Goal: Navigation & Orientation: Find specific page/section

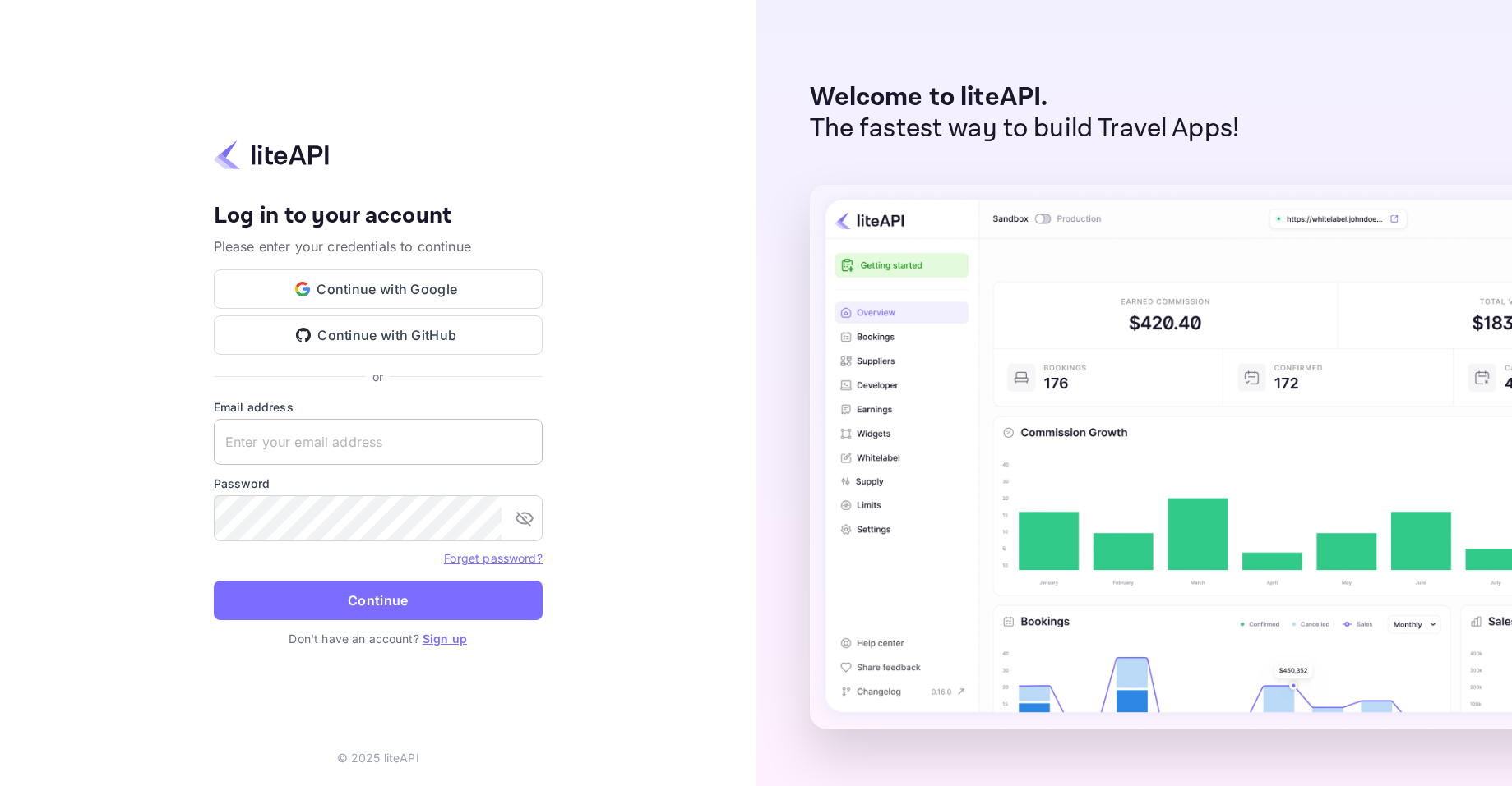
click at [412, 428] on input "text" at bounding box center [378, 441] width 329 height 46
click at [0, 785] on com-1password-button at bounding box center [0, 786] width 0 height 0
type input "[EMAIL_ADDRESS][DOMAIN_NAME]"
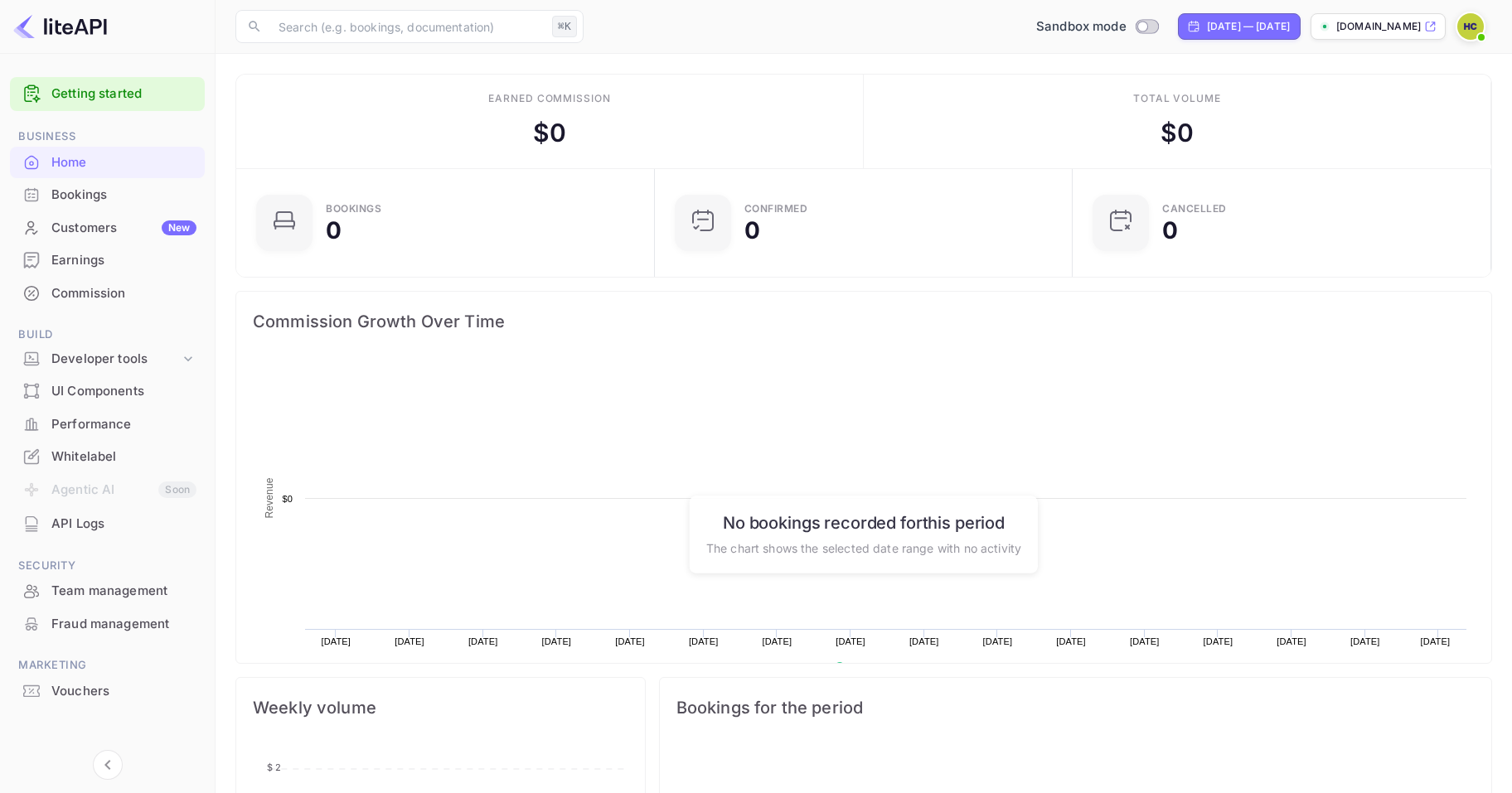
scroll to position [257, 396]
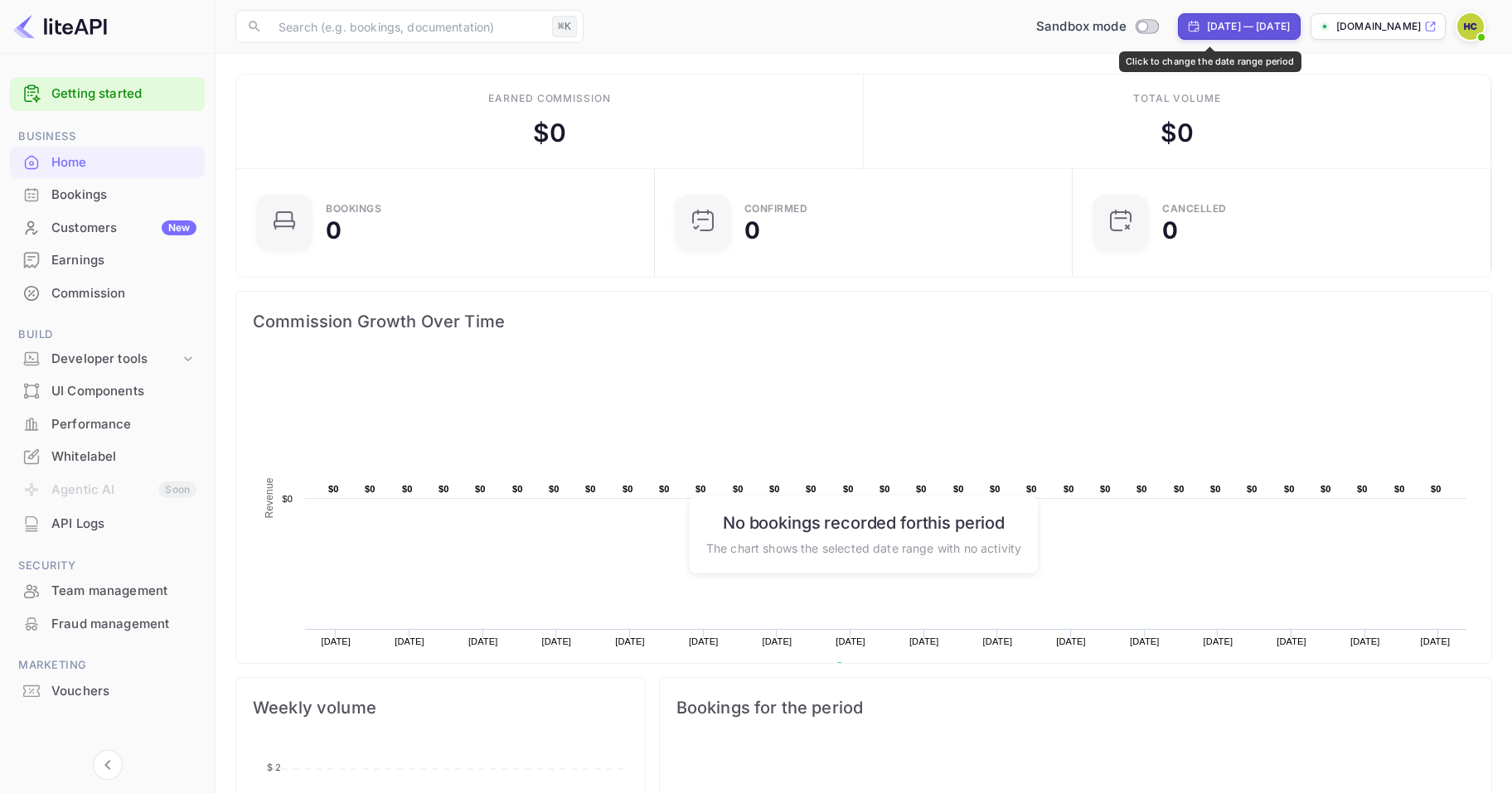
click at [1207, 23] on div "[DATE] — [DATE]" at bounding box center [1249, 26] width 83 height 15
select select "6"
select select "2025"
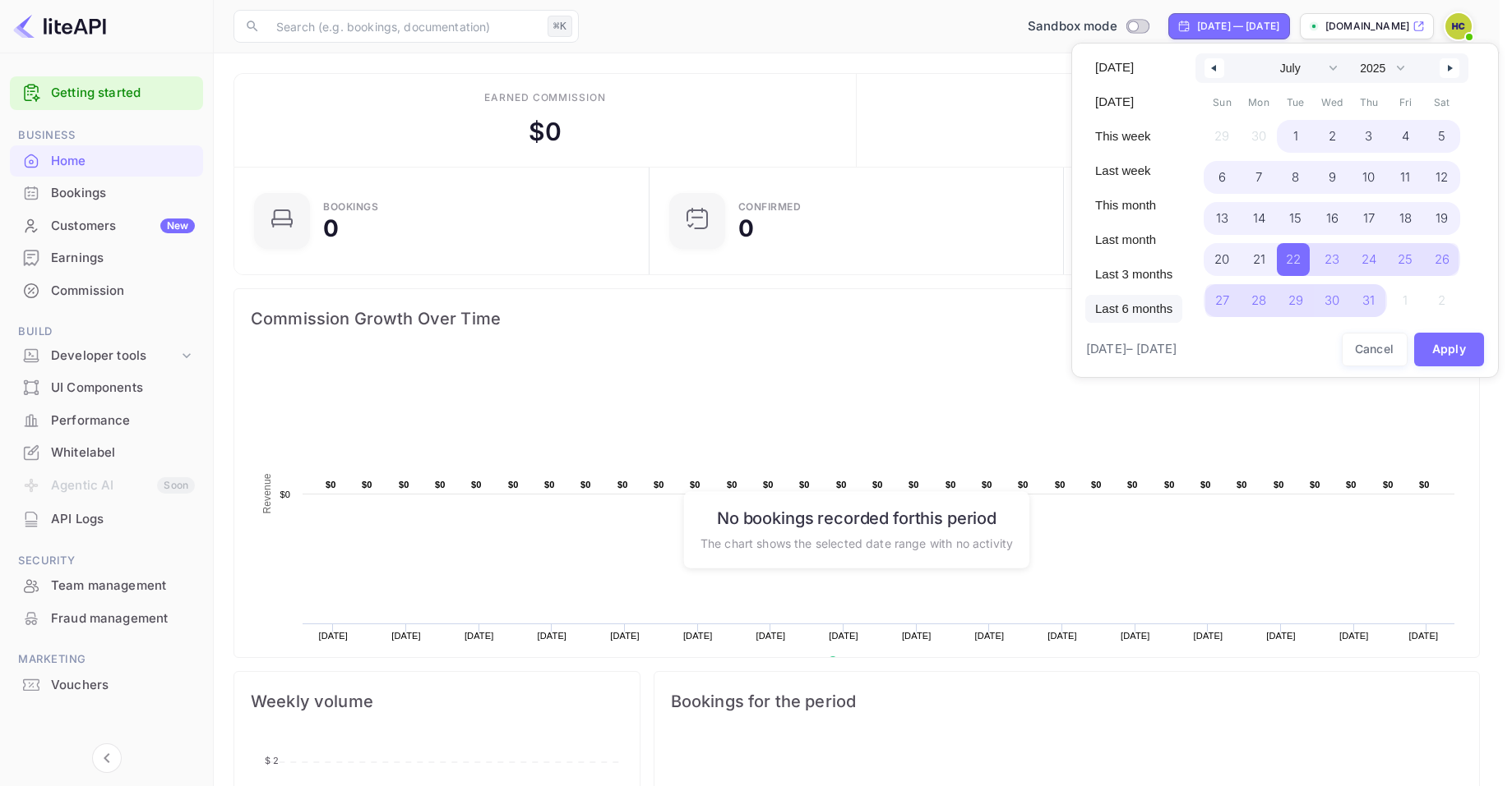
click at [1150, 307] on span "Last 6 months" at bounding box center [1134, 308] width 97 height 28
select select "1"
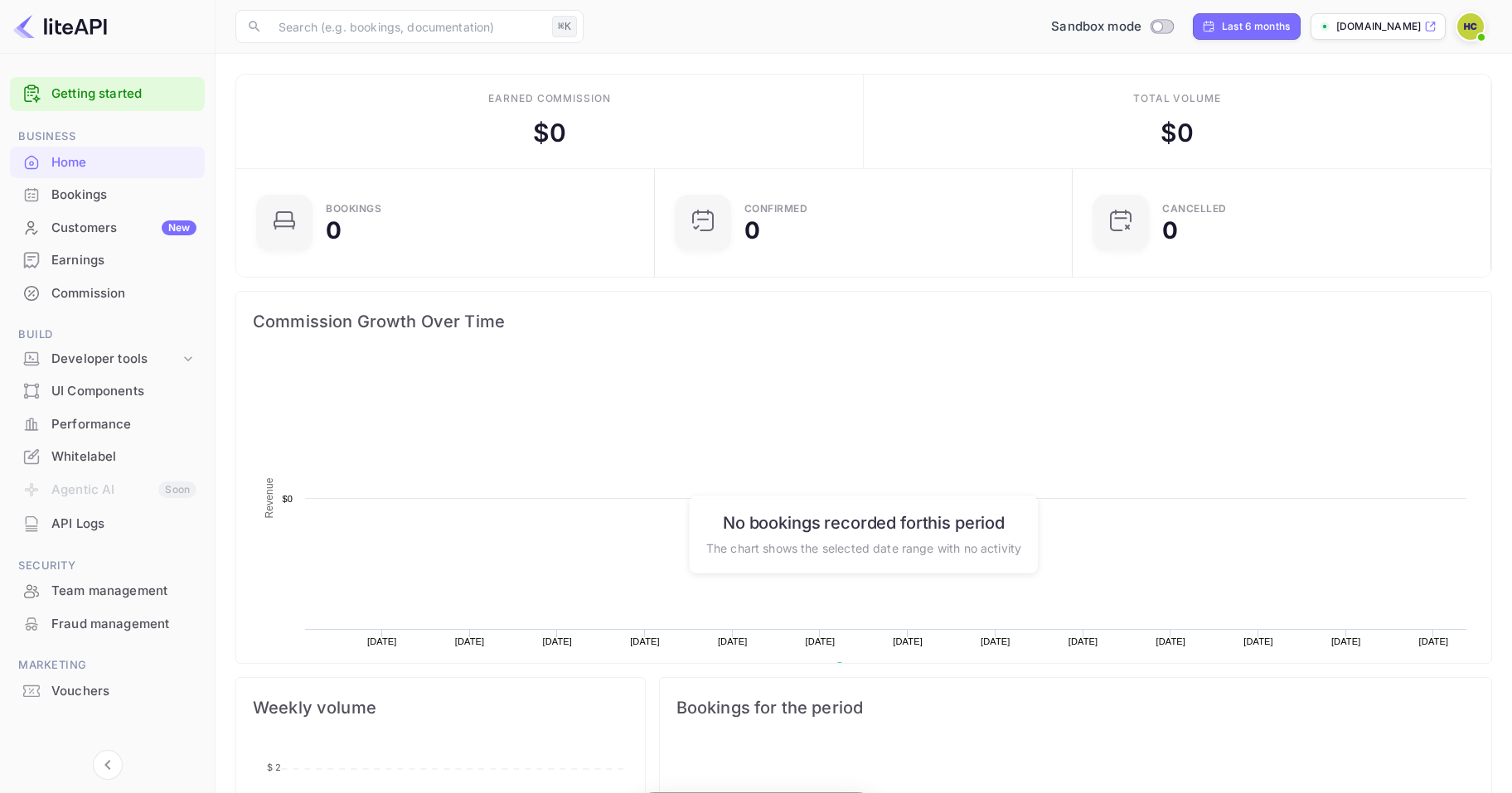
scroll to position [257, 396]
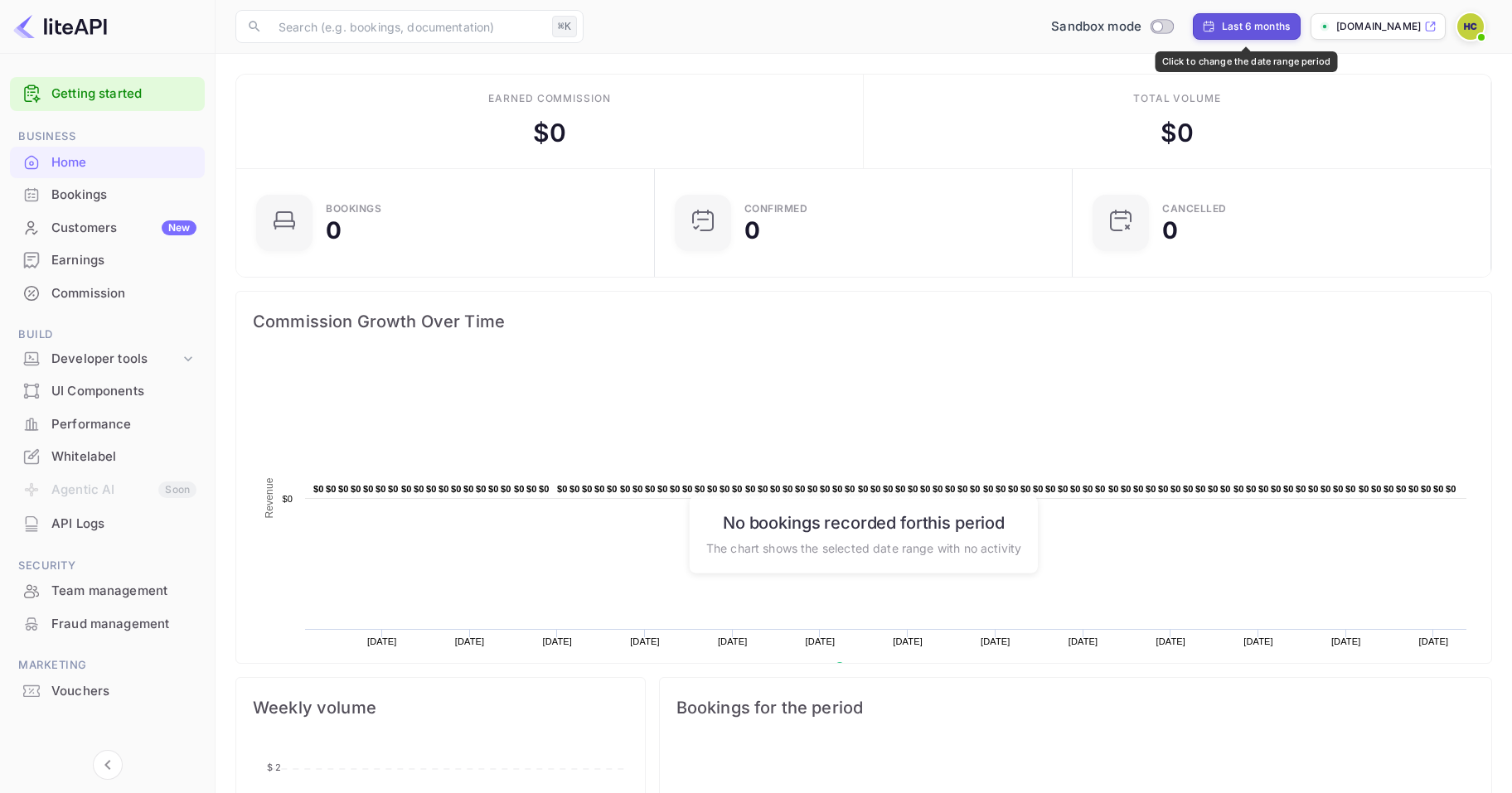
click at [1253, 24] on div "Last 6 months" at bounding box center [1256, 26] width 68 height 15
select select "1"
select select "2025"
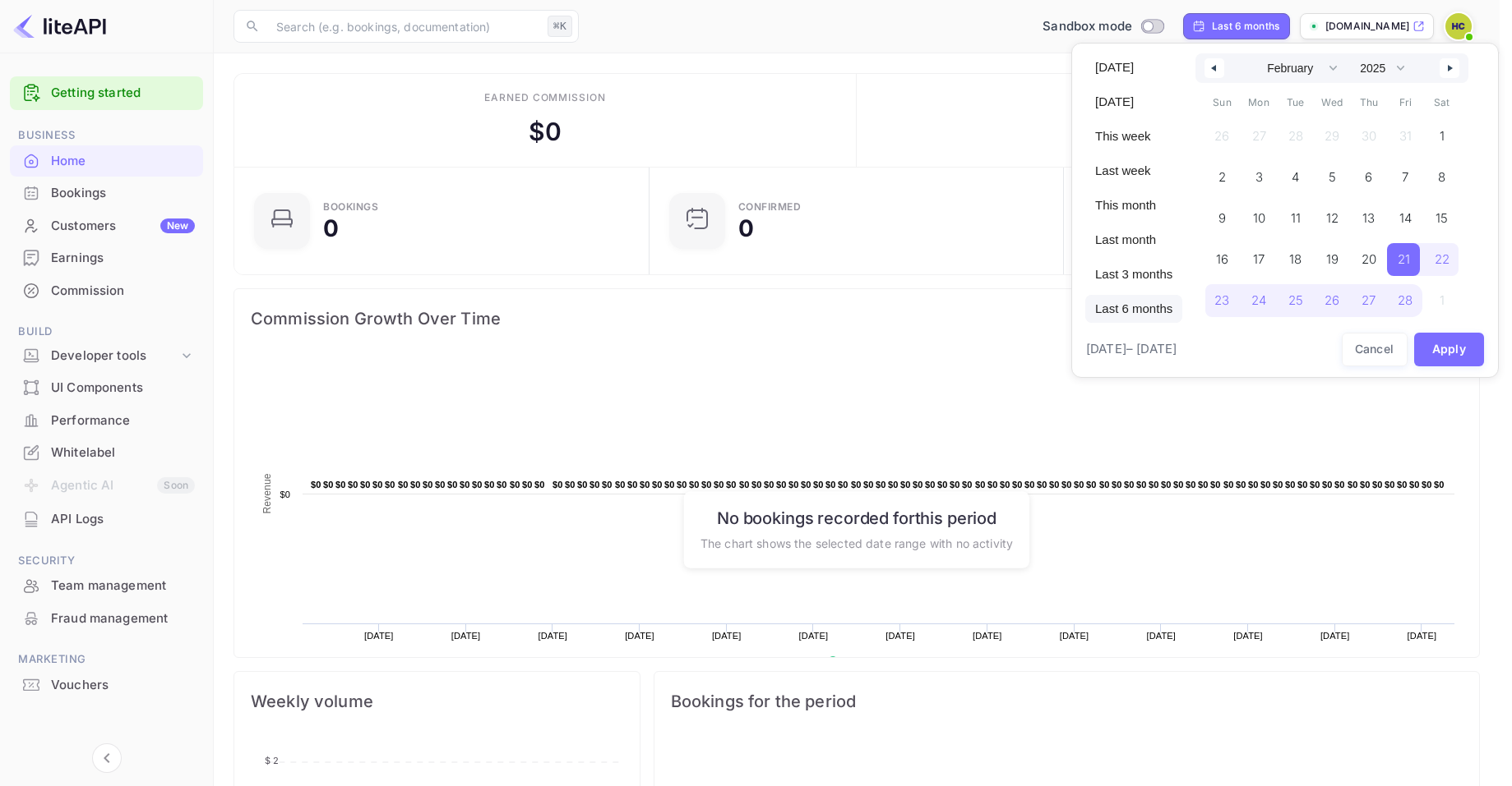
click at [86, 187] on div at bounding box center [756, 393] width 1512 height 786
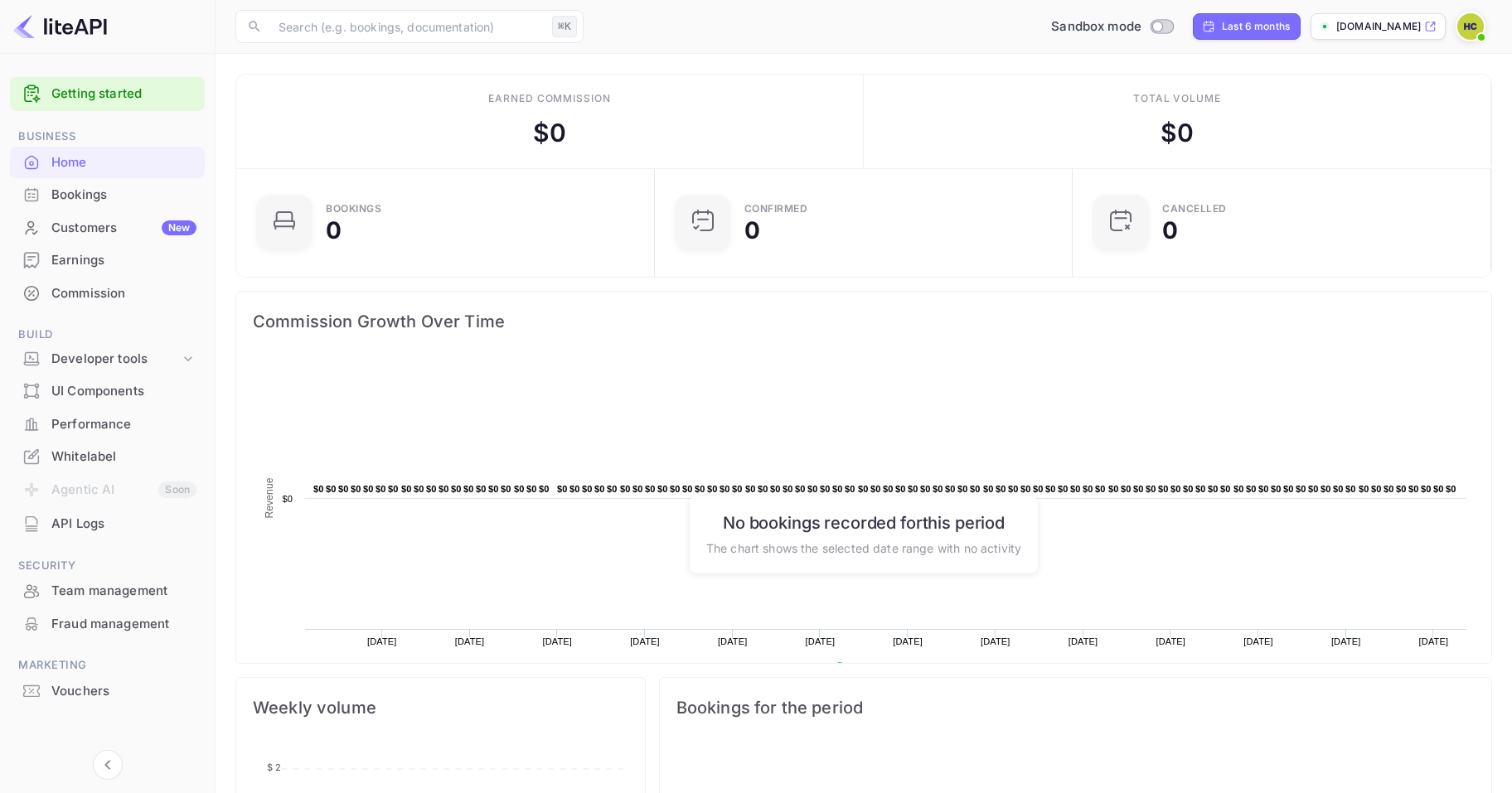
scroll to position [14, 14]
click at [89, 195] on div "Bookings" at bounding box center [123, 195] width 145 height 19
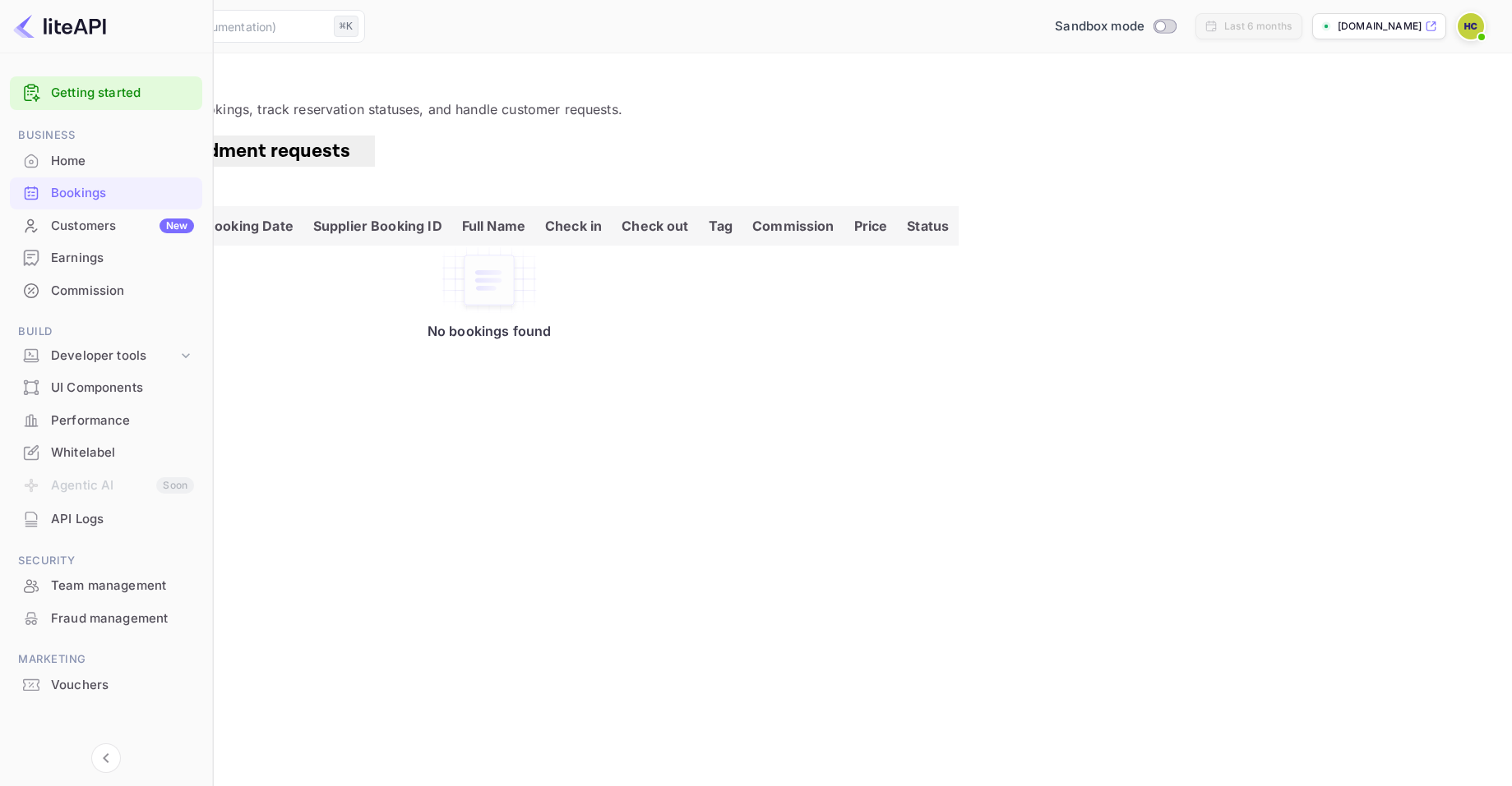
click at [102, 224] on div "Customers New" at bounding box center [122, 227] width 143 height 19
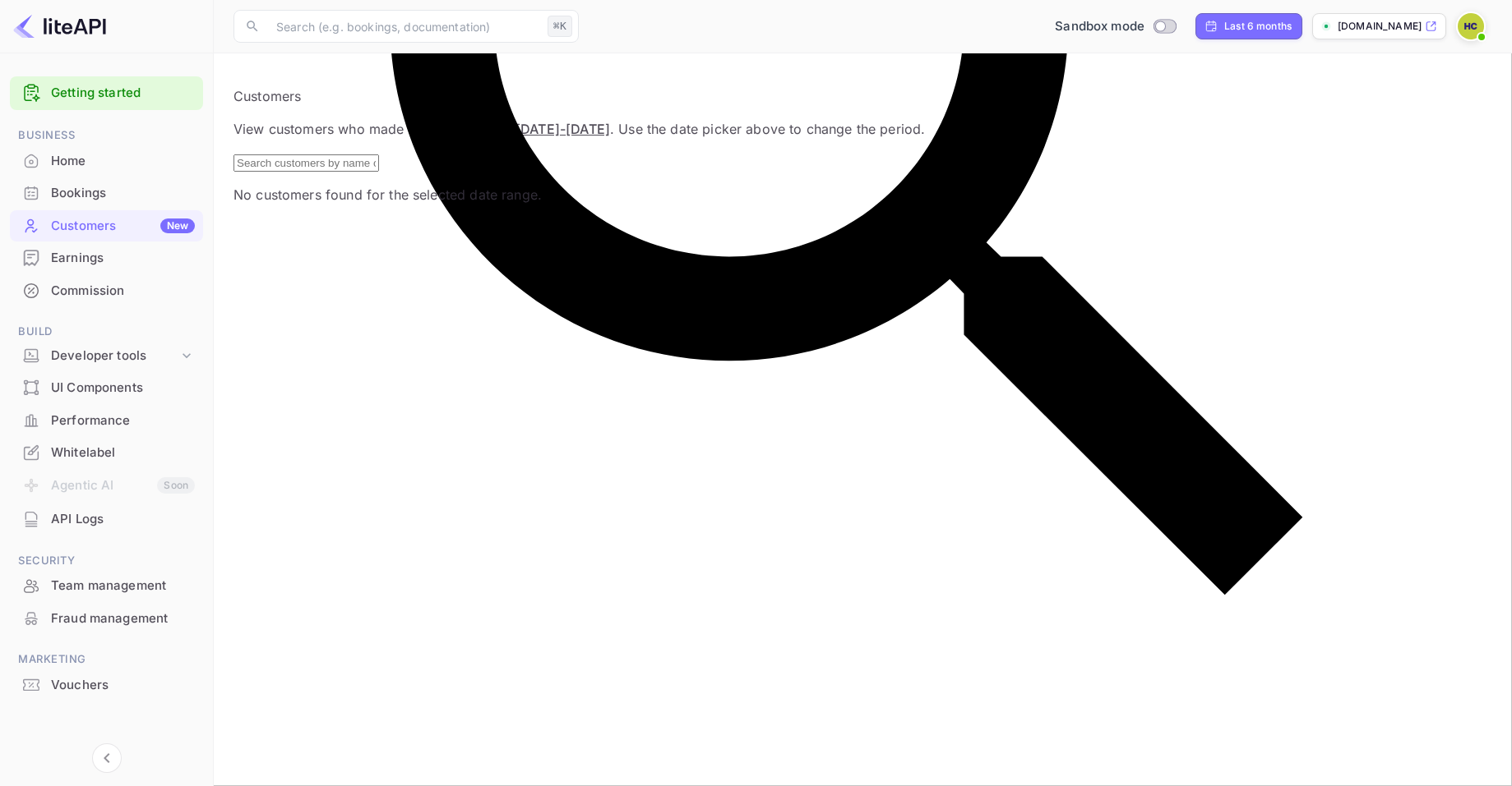
click at [90, 259] on div "Earnings" at bounding box center [122, 259] width 144 height 19
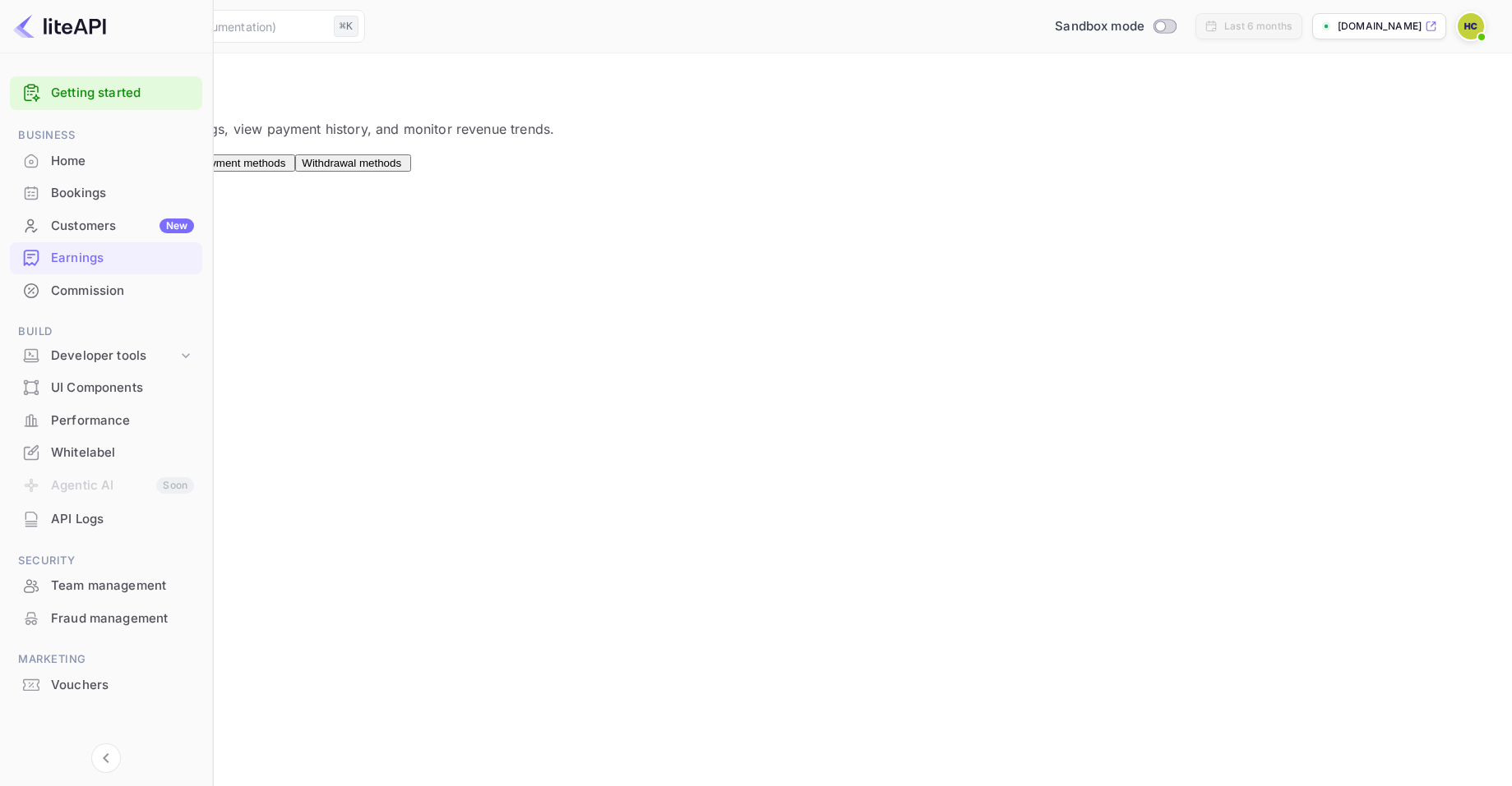
click at [105, 285] on div "Commission" at bounding box center [122, 291] width 143 height 19
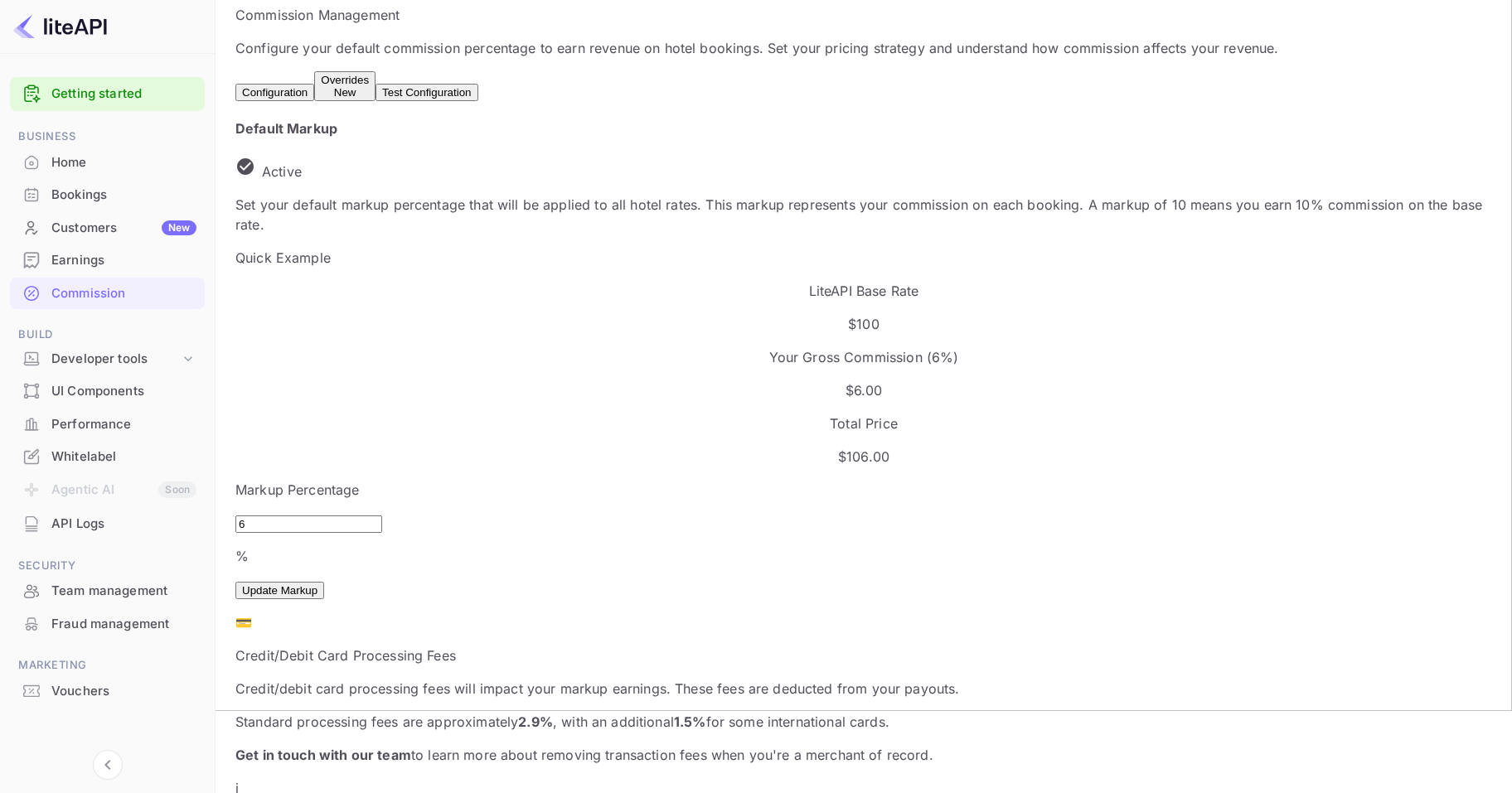
scroll to position [109, 0]
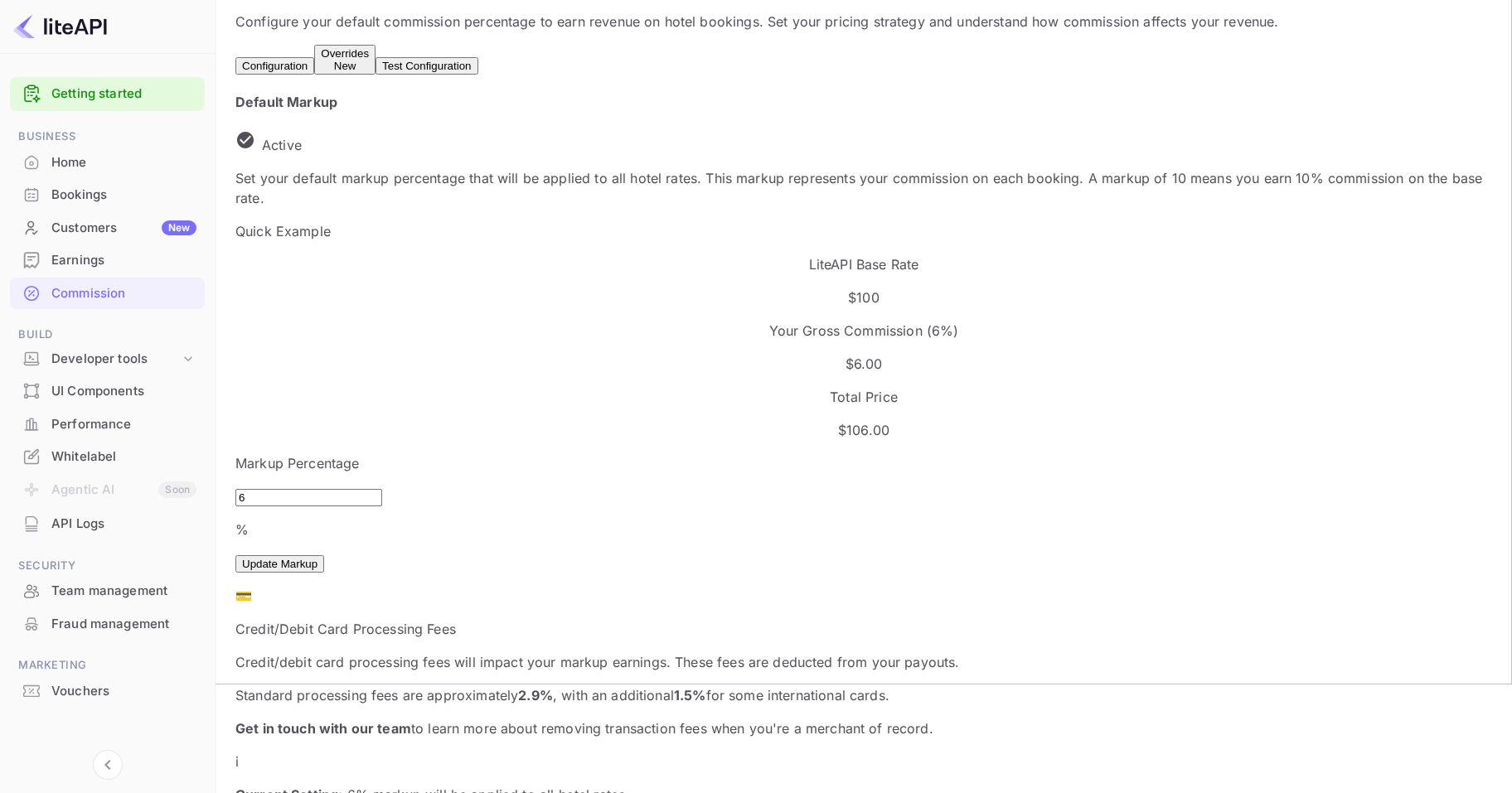
click at [623, 653] on p "Credit/debit card processing fees will impact your markup earnings. These fees …" at bounding box center [864, 662] width 1257 height 20
click at [630, 653] on p "Credit/debit card processing fees will impact your markup earnings. These fees …" at bounding box center [864, 662] width 1257 height 20
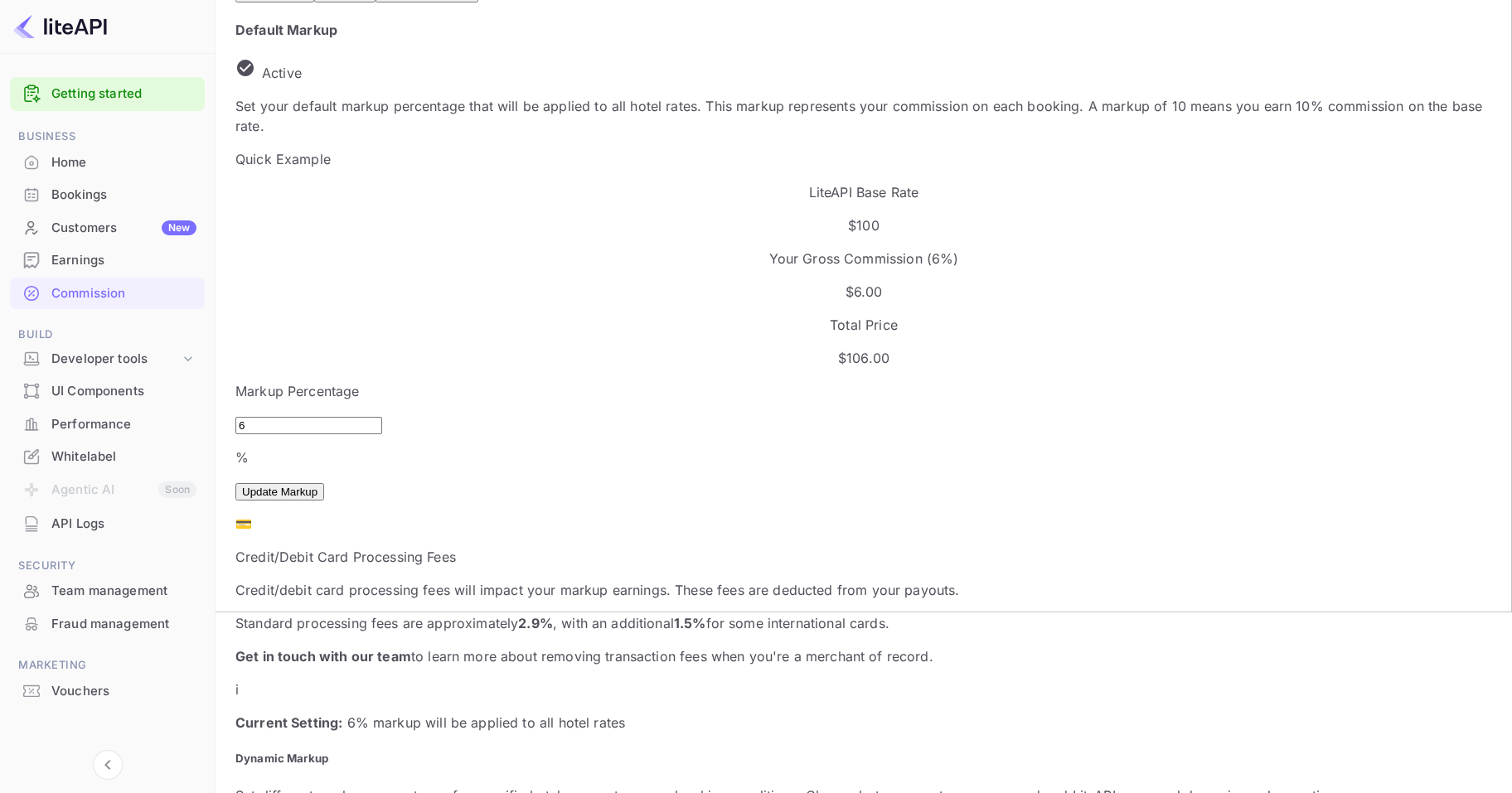
scroll to position [0, 0]
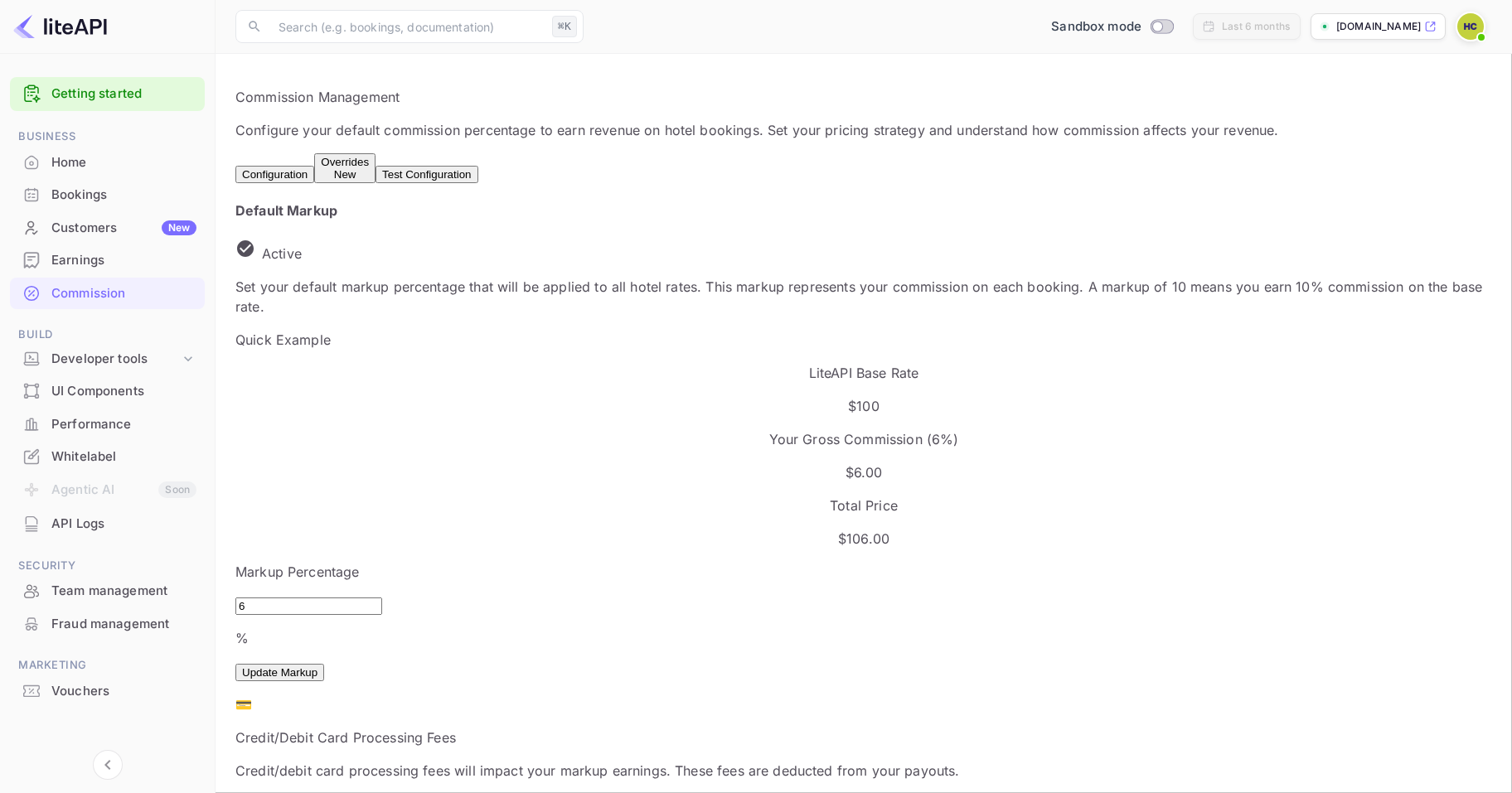
click at [369, 161] on div "Overrides New" at bounding box center [344, 167] width 48 height 25
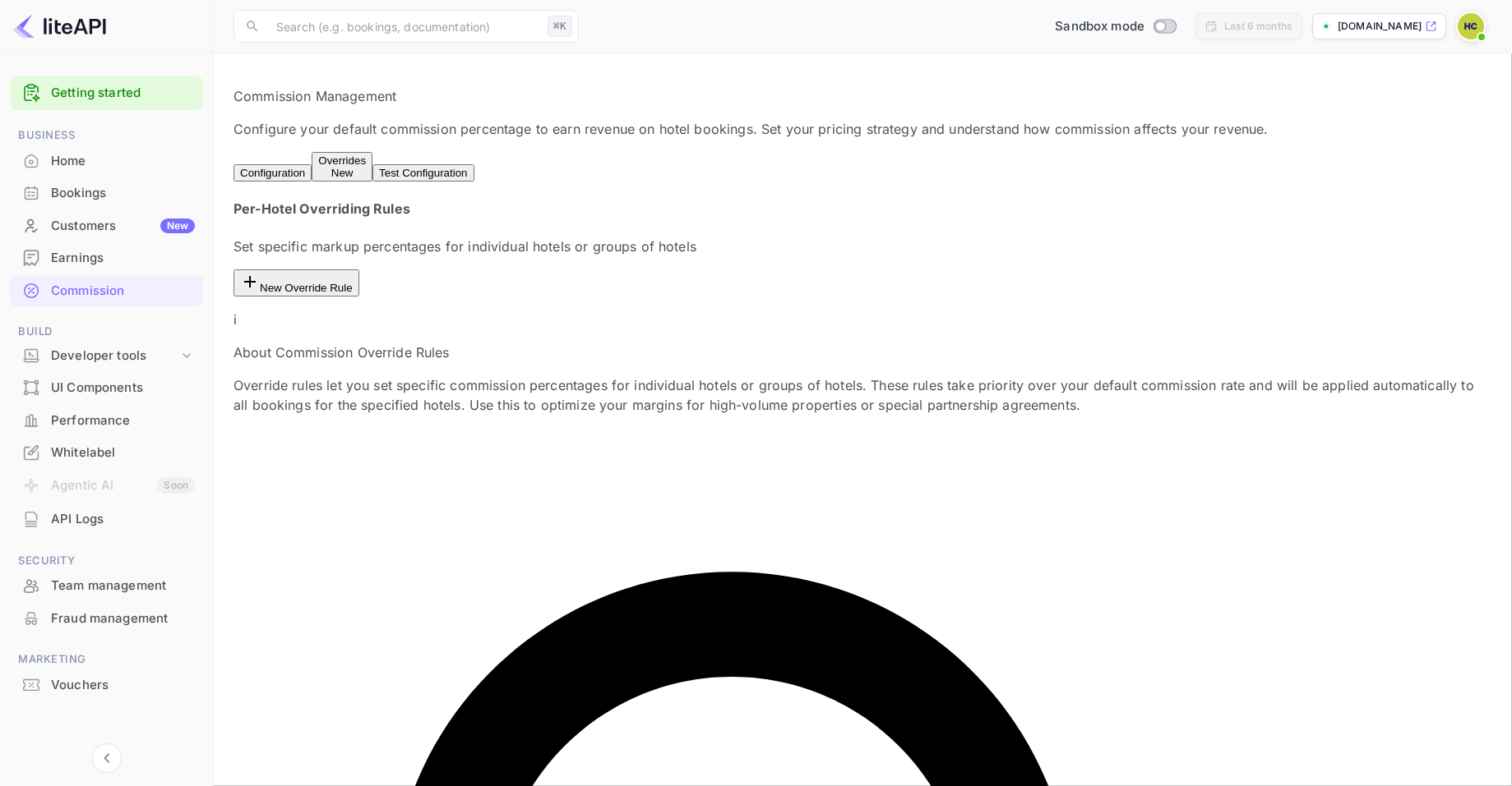
click at [474, 168] on button "Test Configuration" at bounding box center [423, 173] width 101 height 17
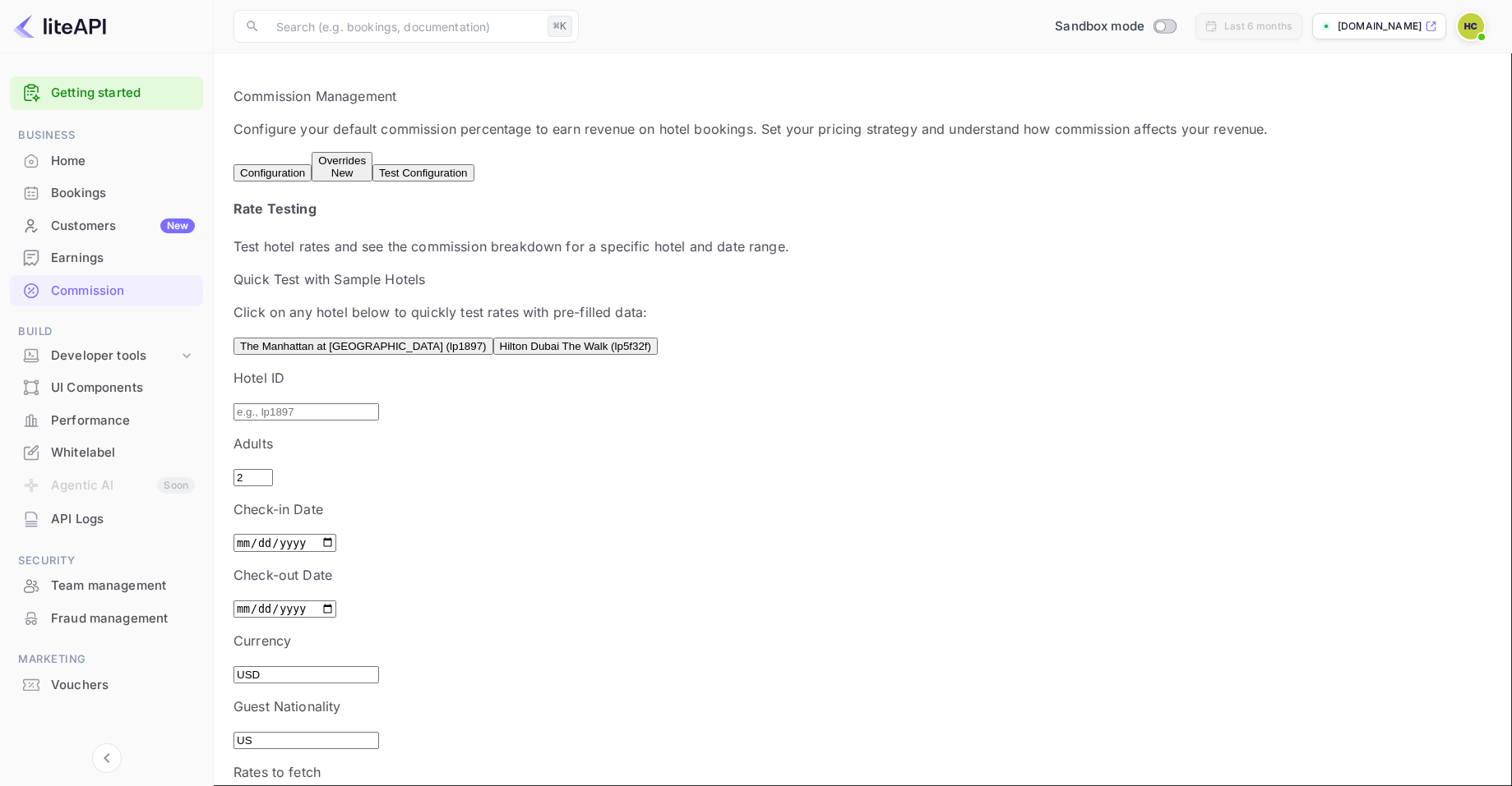
click at [292, 167] on button "Configuration" at bounding box center [272, 173] width 78 height 17
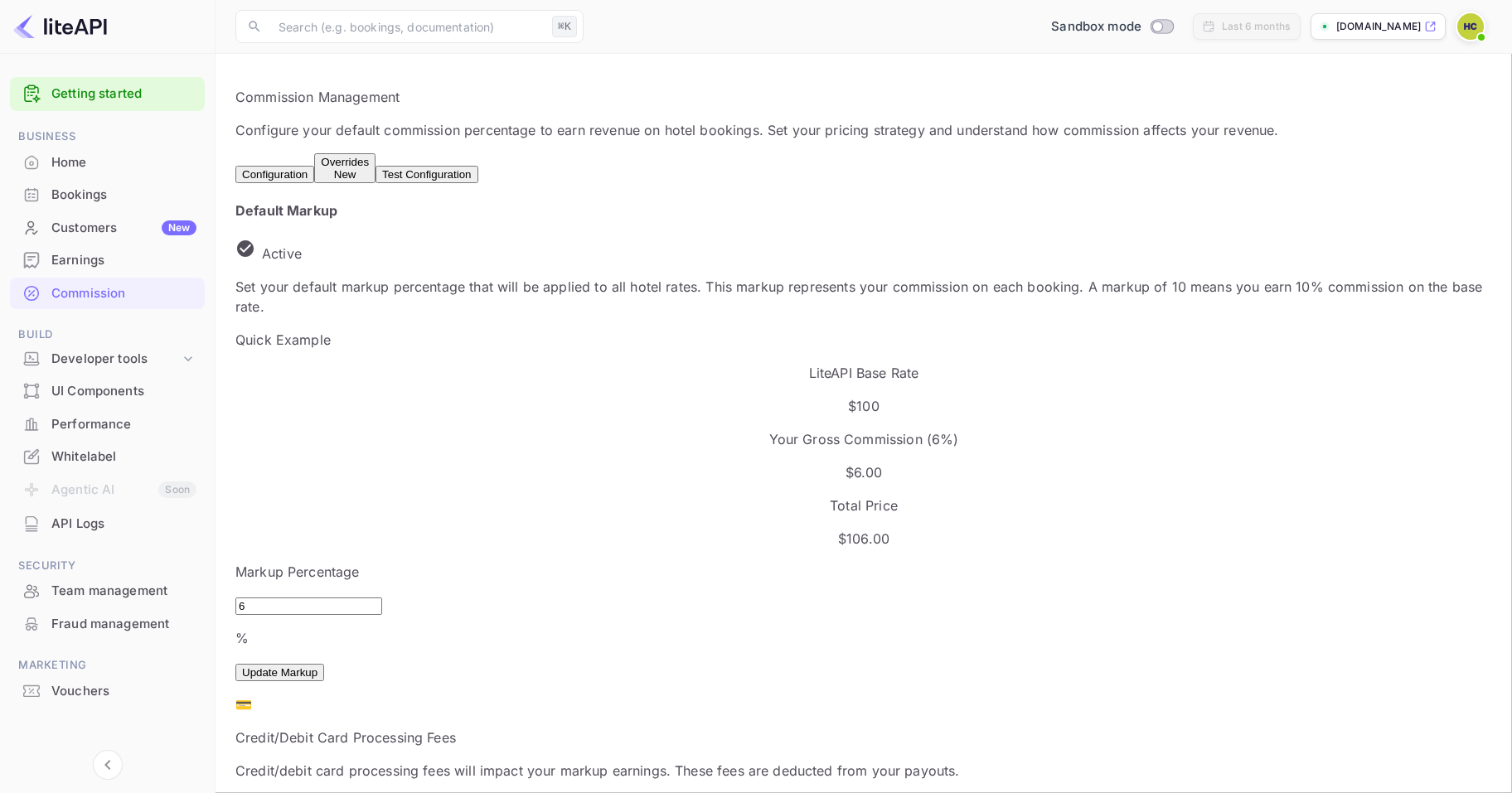
scroll to position [282, 767]
click at [127, 361] on div "Developer tools" at bounding box center [115, 360] width 128 height 19
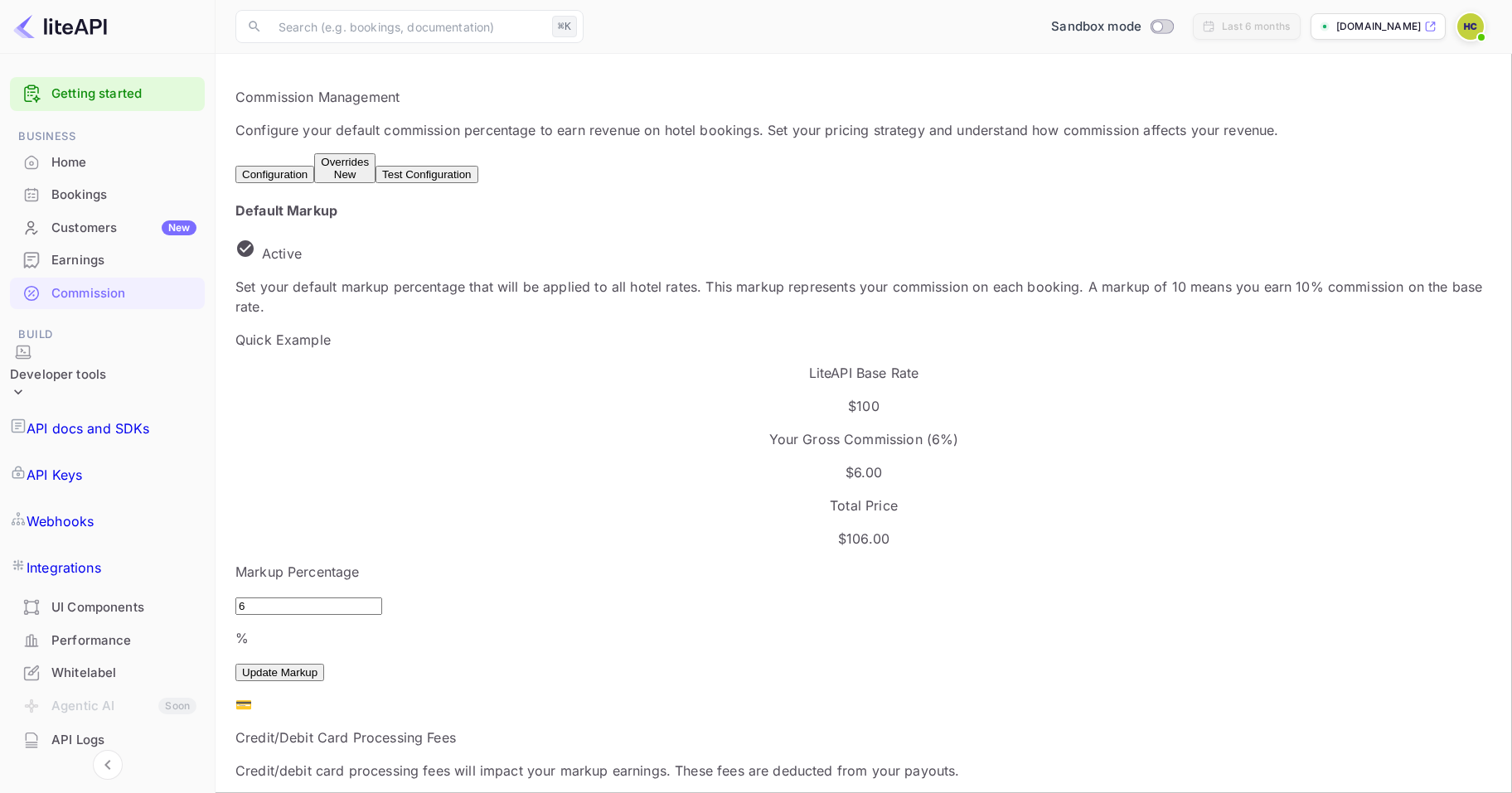
click at [110, 598] on div "UI Components" at bounding box center [123, 608] width 145 height 19
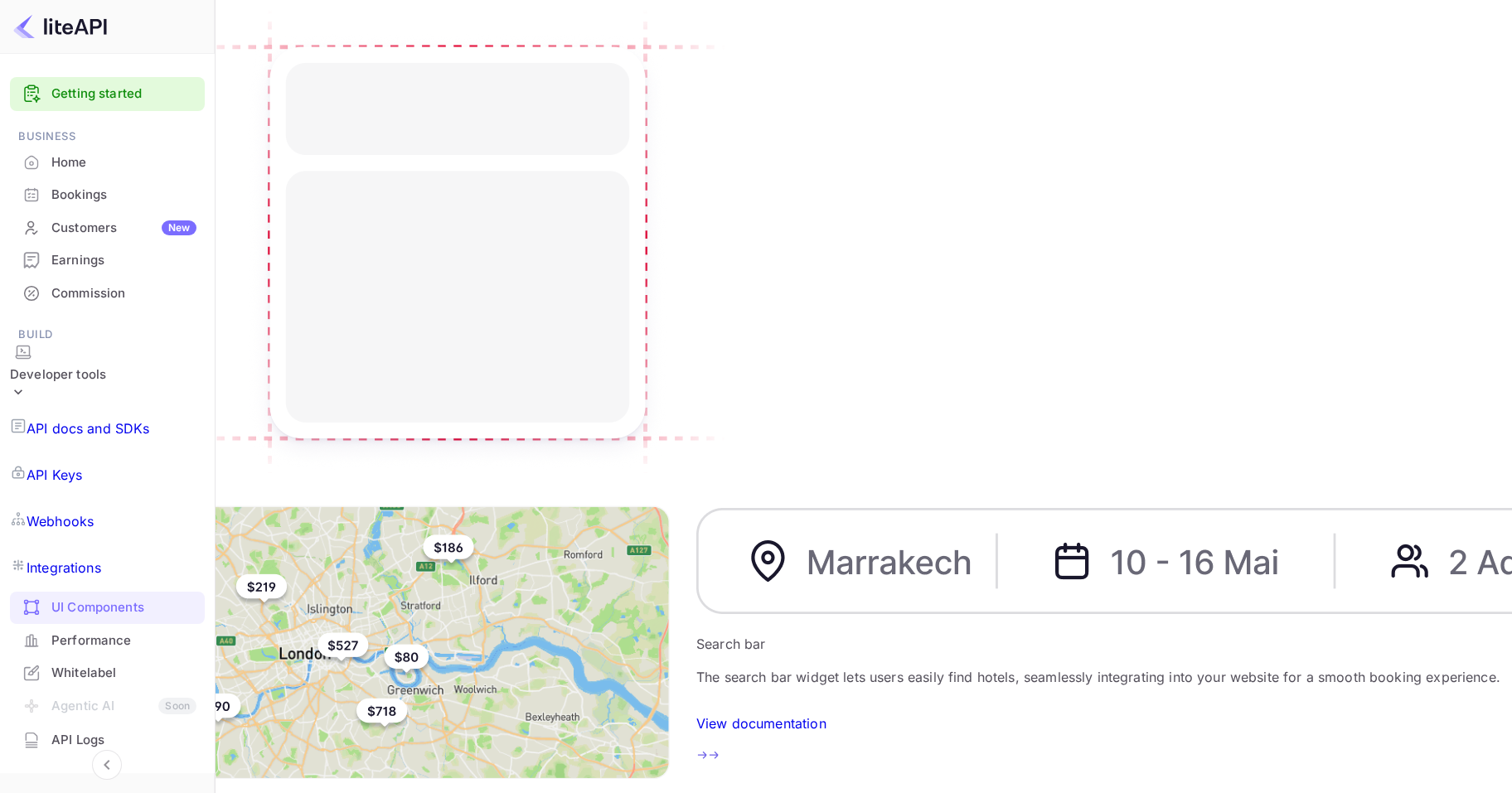
scroll to position [323, 0]
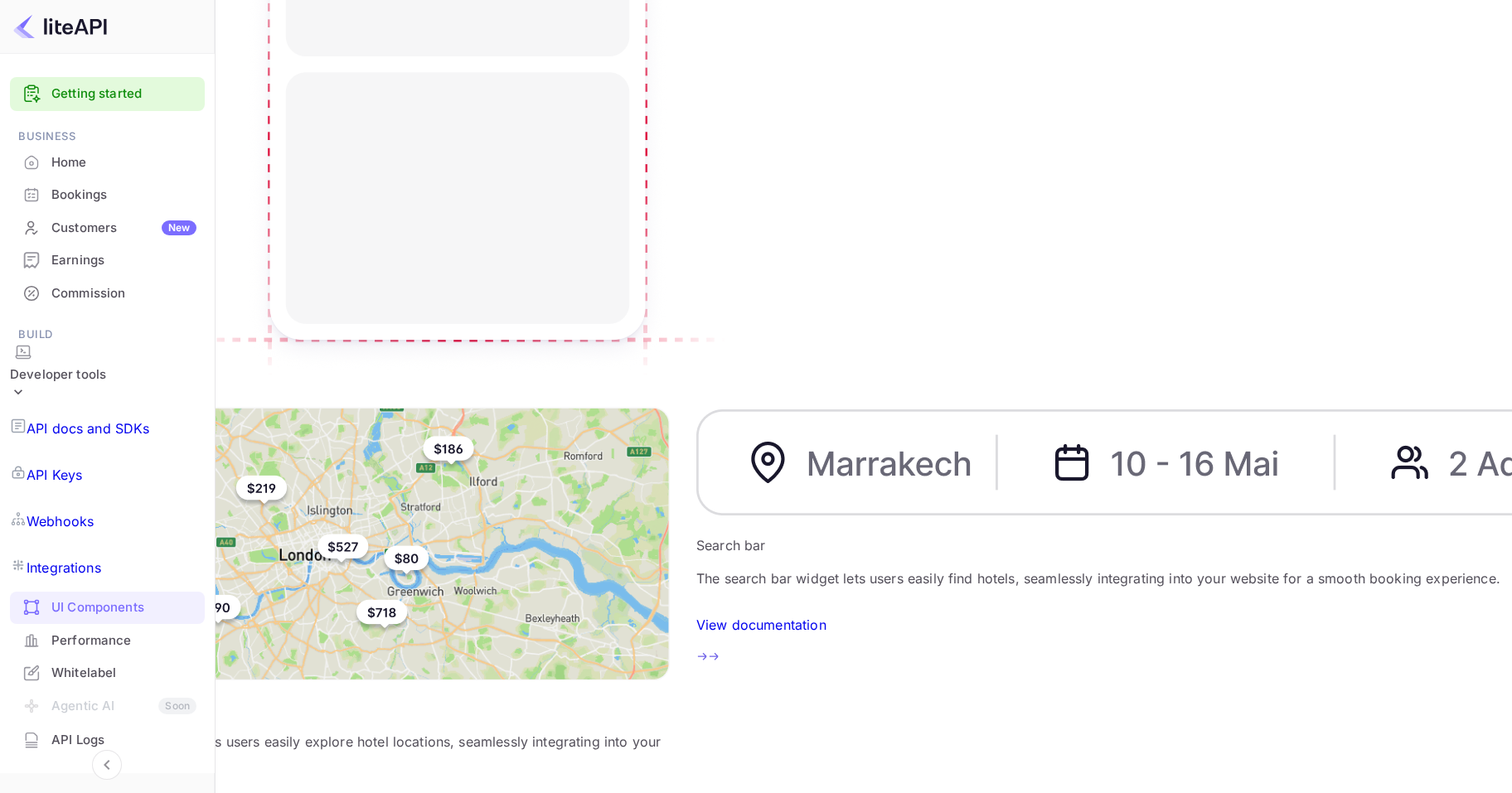
drag, startPoint x: 341, startPoint y: 698, endPoint x: 370, endPoint y: 626, distance: 77.6
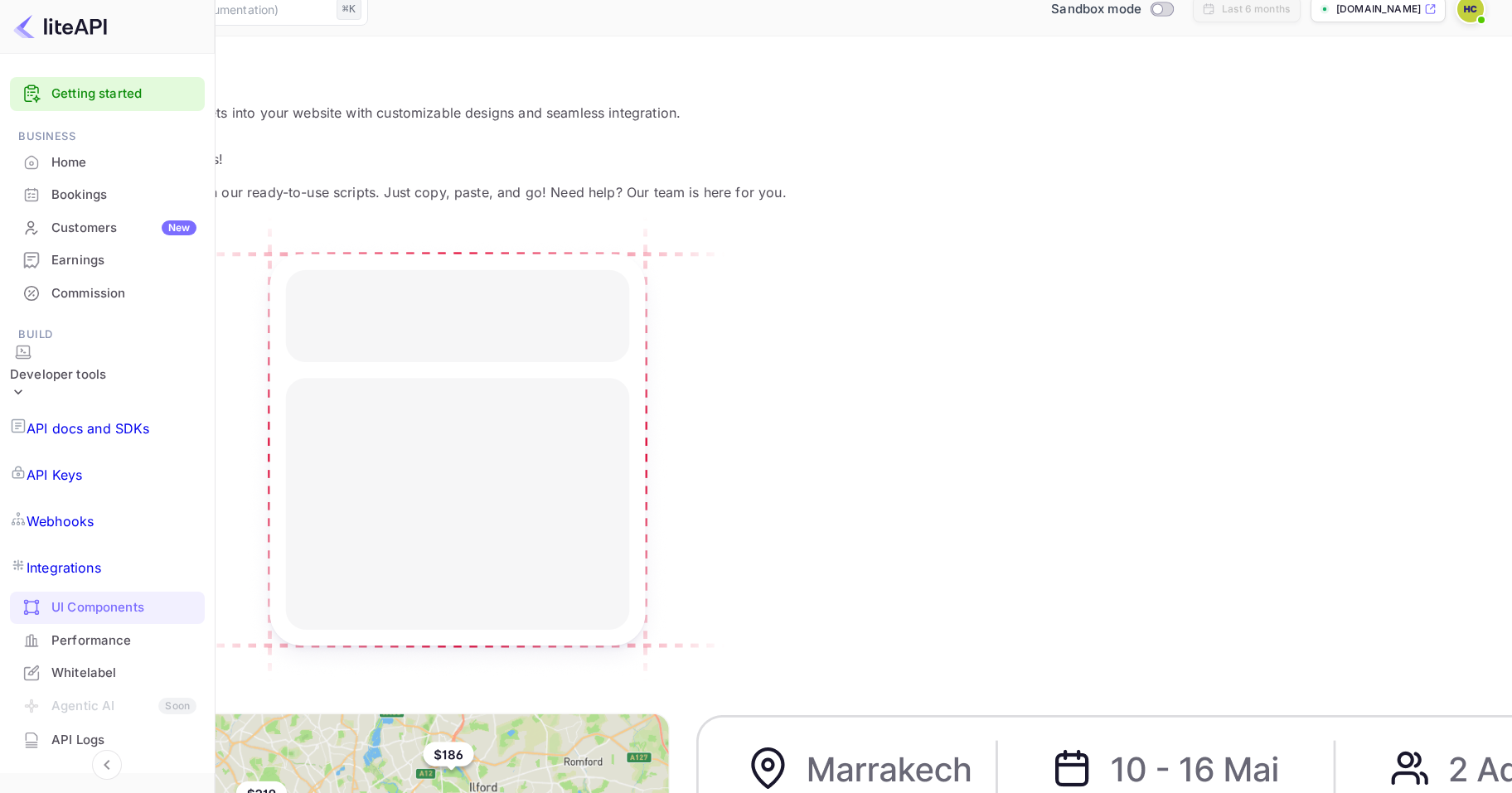
scroll to position [0, 0]
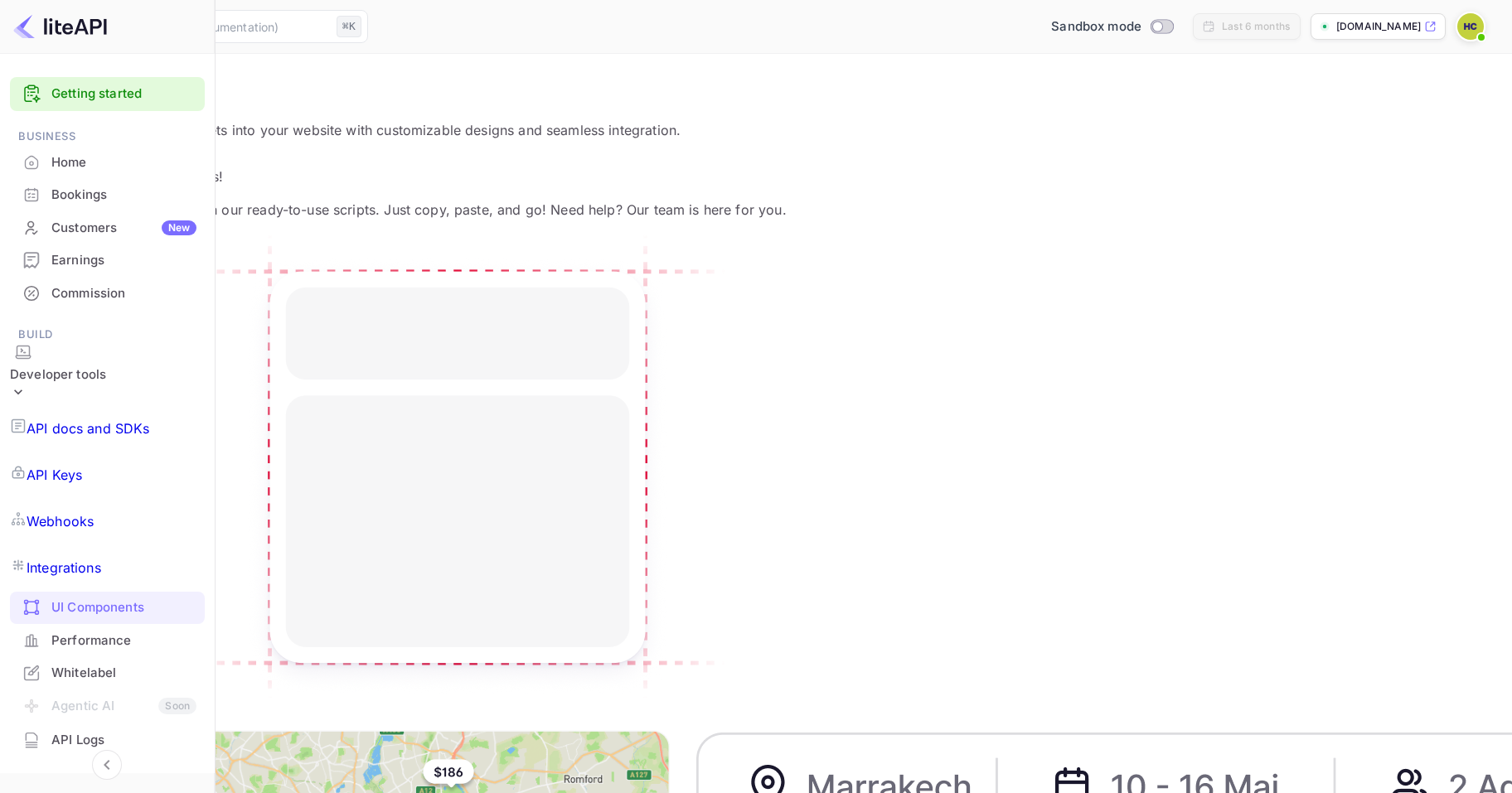
click at [110, 664] on div "Whitelabel" at bounding box center [123, 673] width 145 height 19
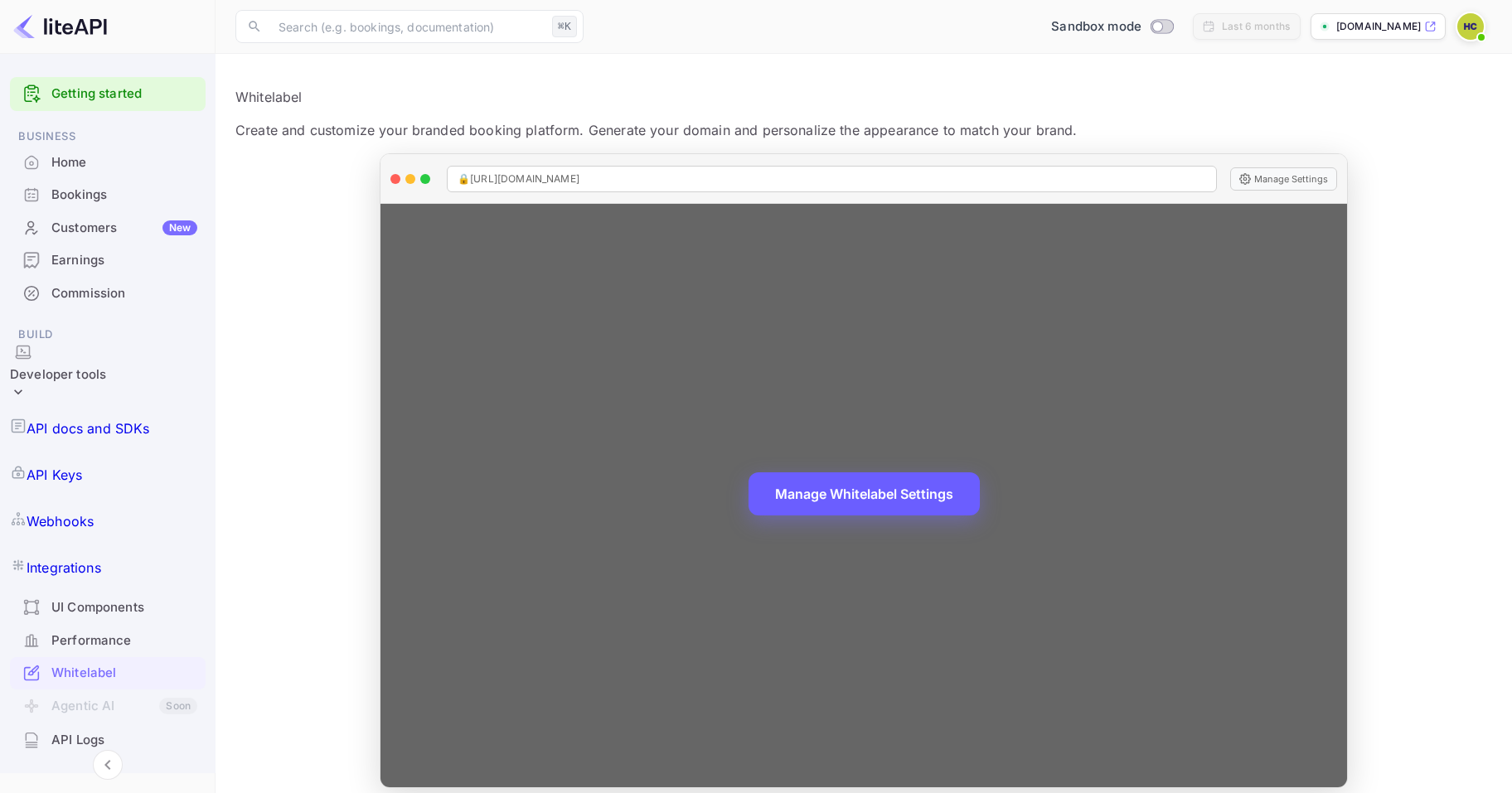
click at [940, 490] on button "Manage Whitelabel Settings" at bounding box center [864, 494] width 231 height 43
